Goal: Information Seeking & Learning: Check status

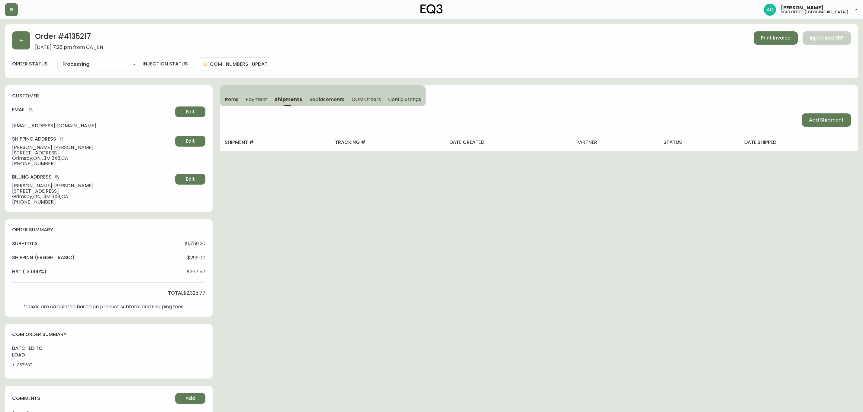
select select "PROCESSING"
click at [15, 43] on button "button" at bounding box center [21, 40] width 18 height 18
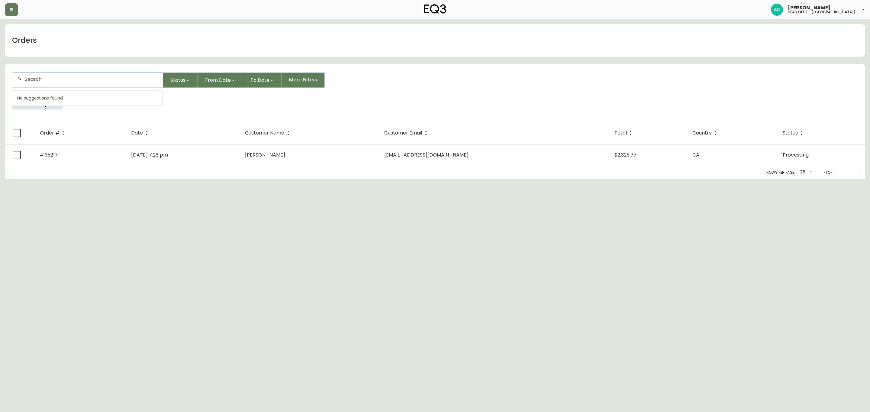
click at [63, 82] on input "text" at bounding box center [90, 79] width 133 height 6
type input "[PERSON_NAME]"
click at [63, 113] on li "[PERSON_NAME]" at bounding box center [87, 113] width 150 height 10
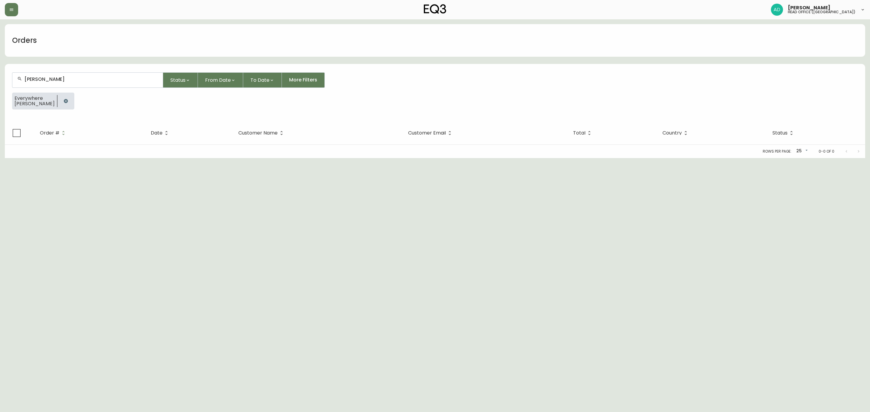
click at [361, 158] on html "[PERSON_NAME] head office ([GEOGRAPHIC_DATA]) Orders [PERSON_NAME] Status From …" at bounding box center [435, 79] width 870 height 158
